Goal: Find specific page/section: Find specific page/section

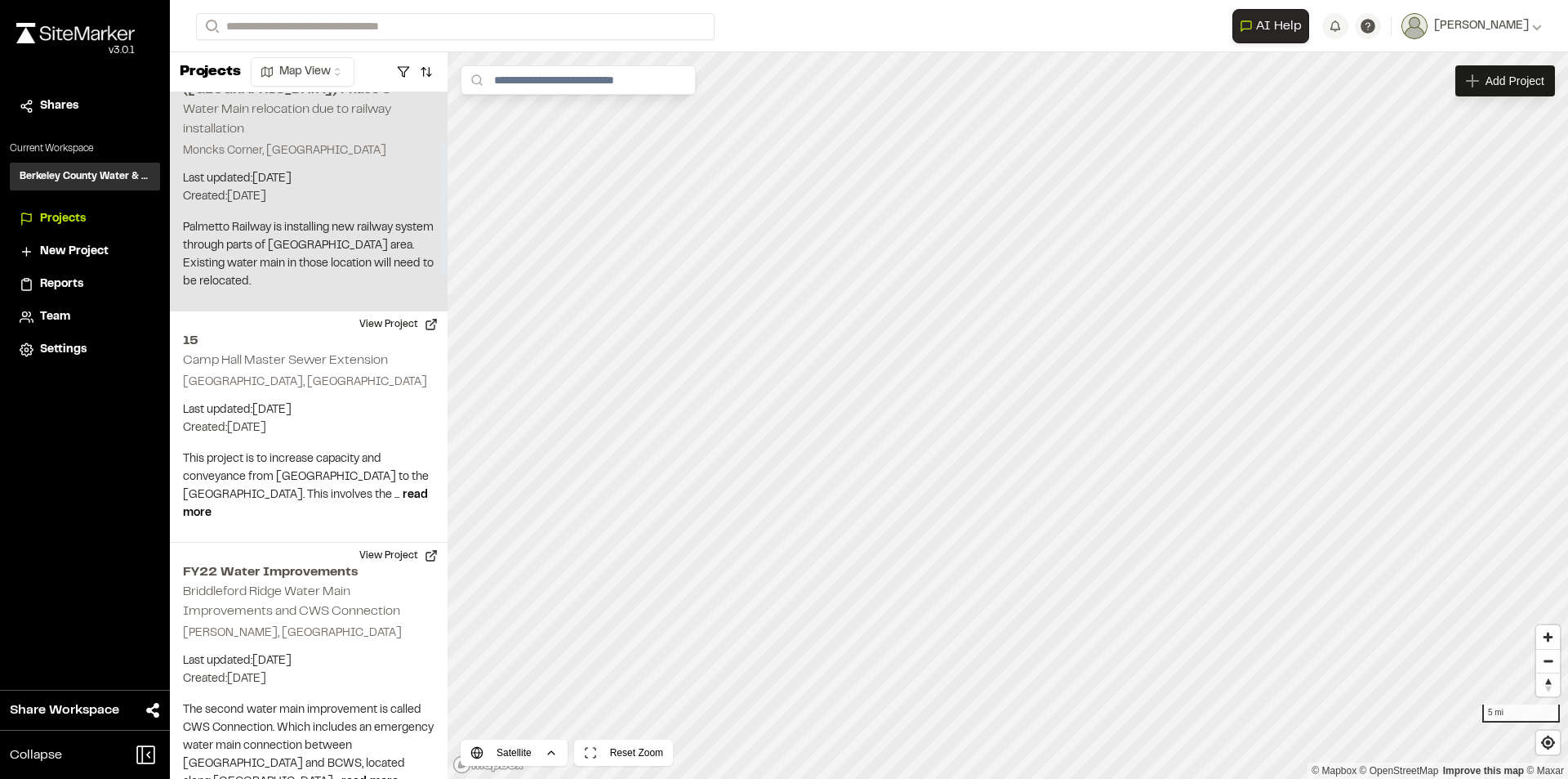
scroll to position [327, 0]
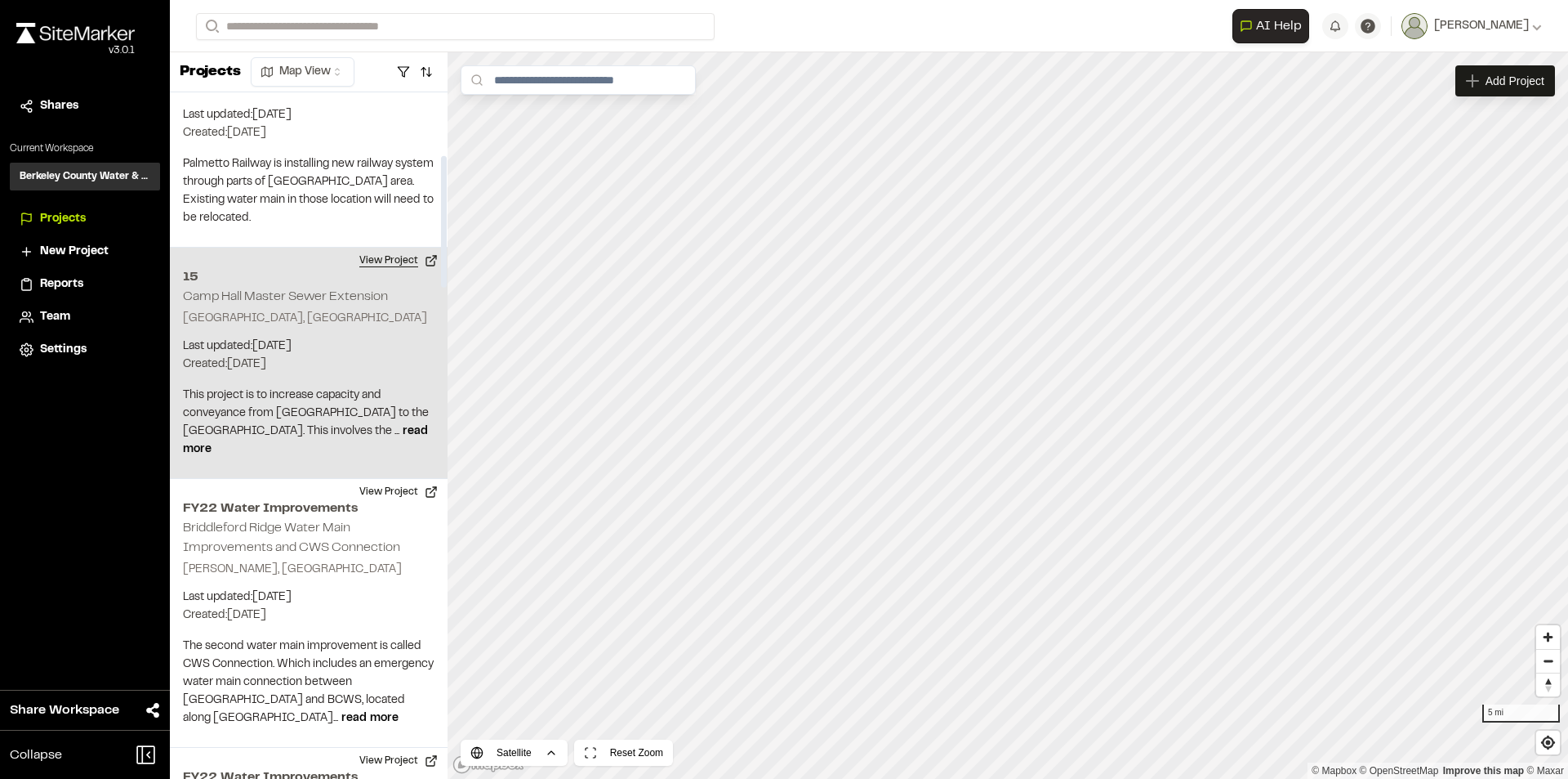
click at [383, 247] on button "View Project" at bounding box center [398, 260] width 98 height 26
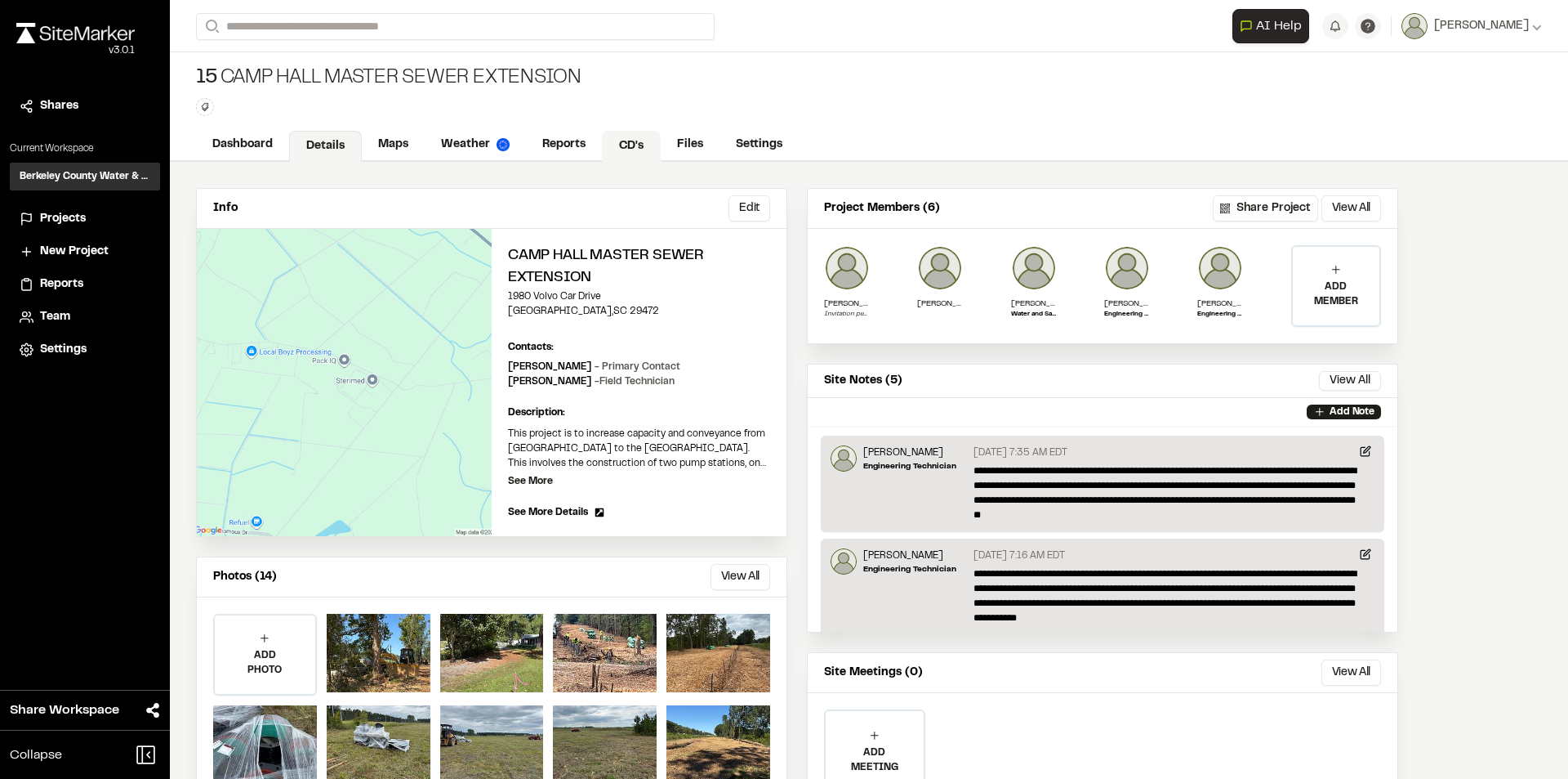
click at [631, 142] on link "CD's" at bounding box center [631, 146] width 59 height 31
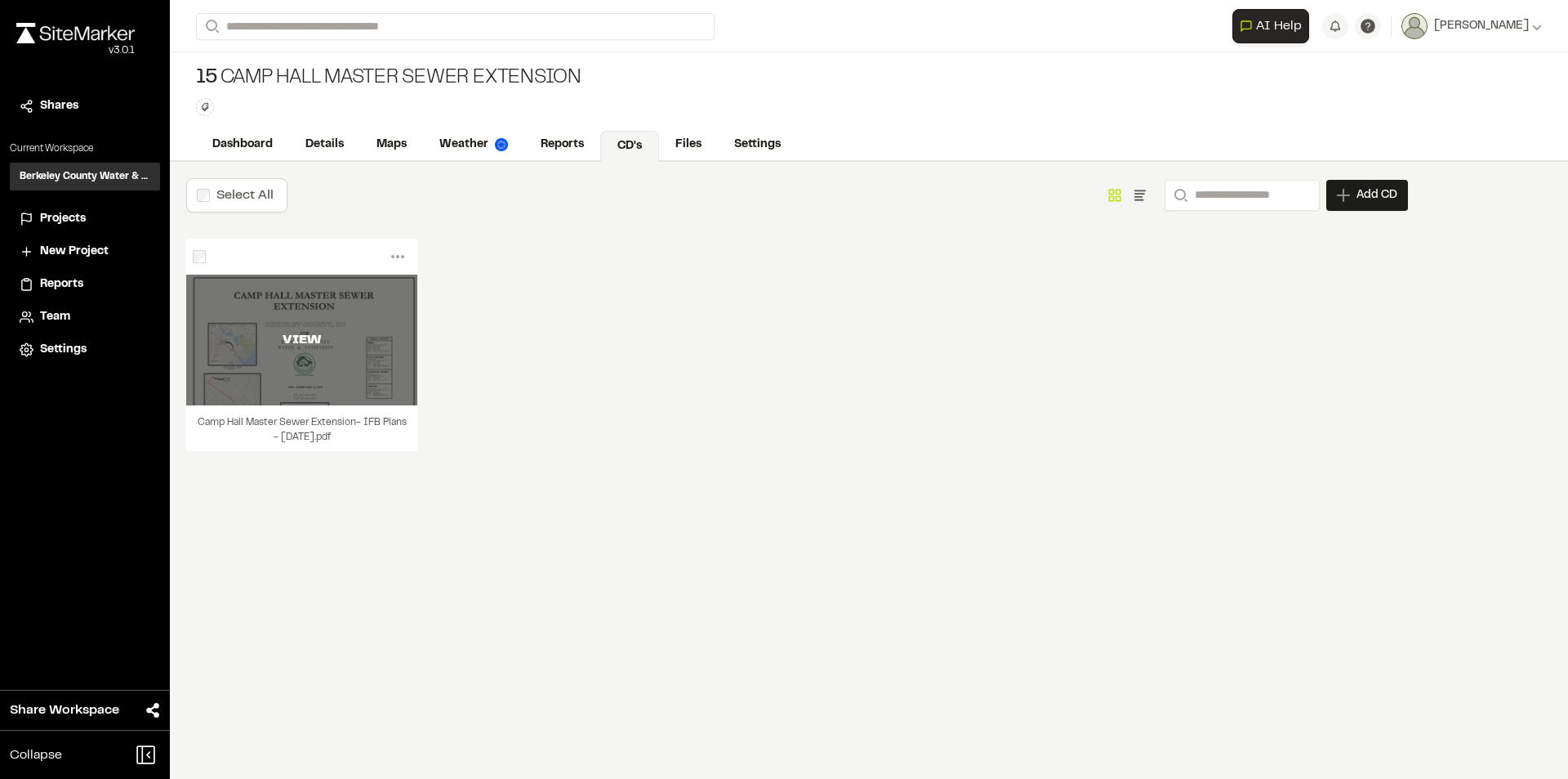
click at [374, 331] on div "VIEW" at bounding box center [301, 340] width 231 height 20
